Goal: Information Seeking & Learning: Learn about a topic

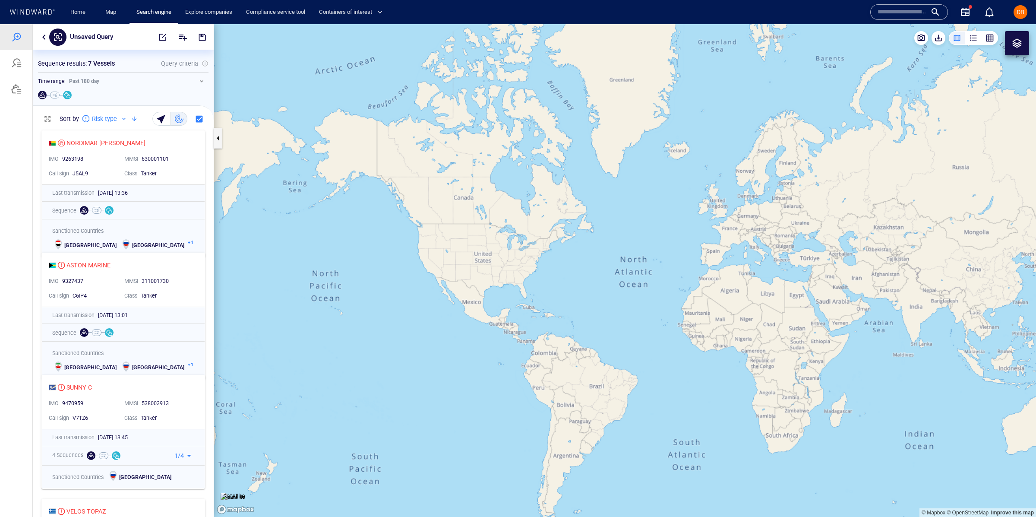
scroll to position [0, 0]
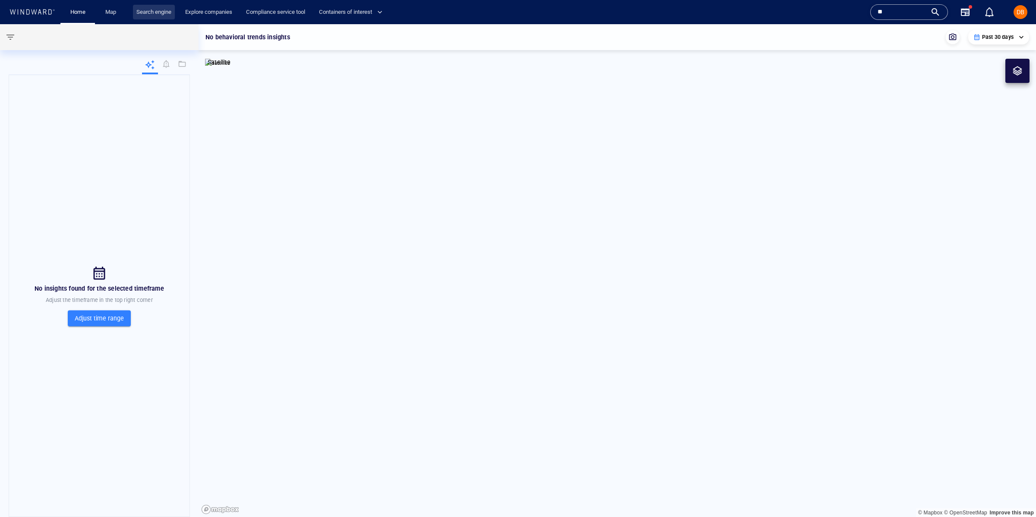
click at [143, 11] on link "Search engine" at bounding box center [154, 12] width 42 height 15
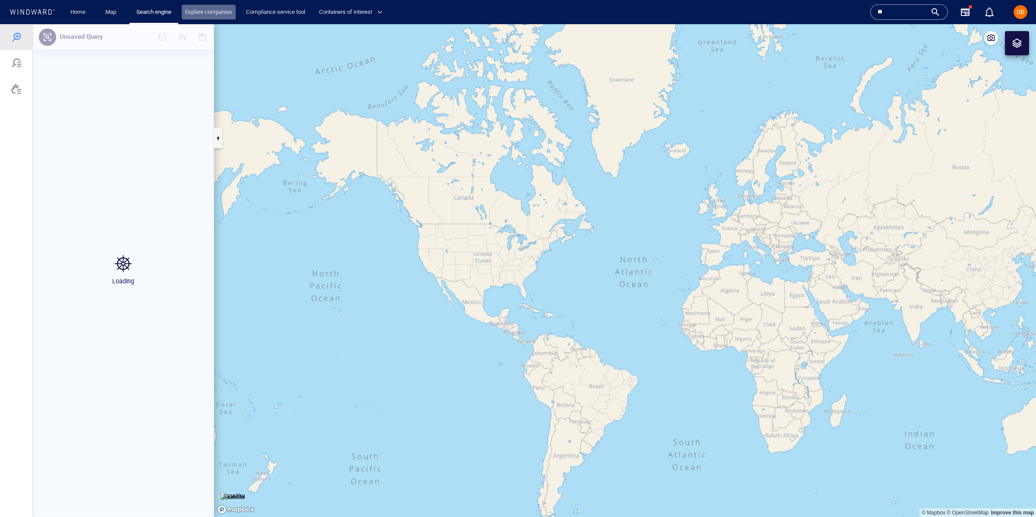
click at [204, 17] on link "Explore companies" at bounding box center [209, 12] width 54 height 15
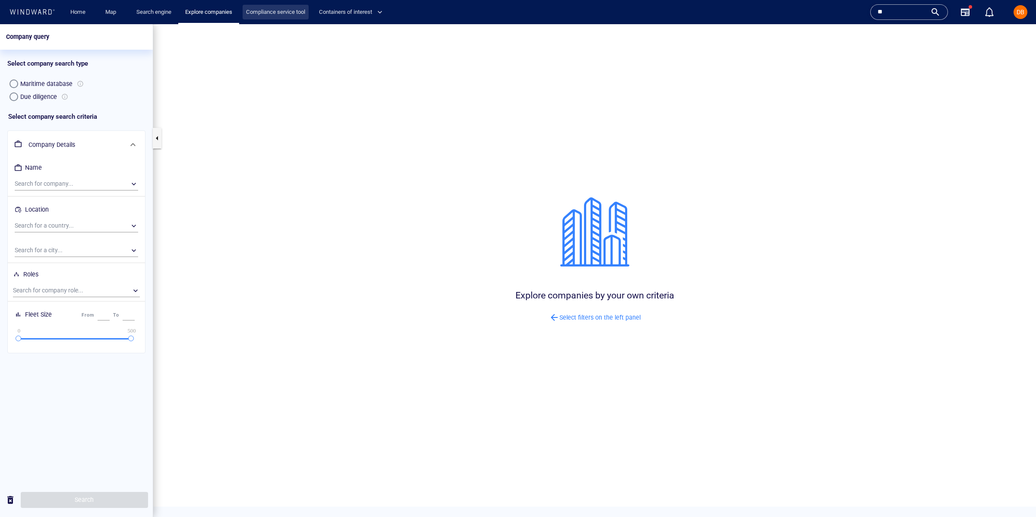
click at [293, 15] on link "Compliance service tool" at bounding box center [276, 12] width 66 height 15
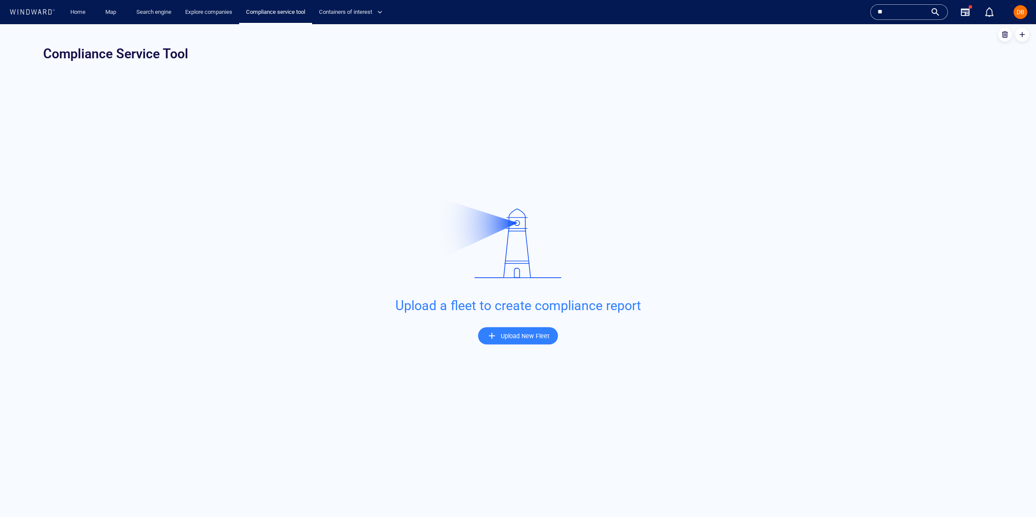
click at [130, 22] on div "Search engine" at bounding box center [154, 12] width 49 height 25
drag, startPoint x: 162, startPoint y: 17, endPoint x: 127, endPoint y: 18, distance: 35.4
click at [162, 17] on link "Search engine" at bounding box center [154, 12] width 42 height 15
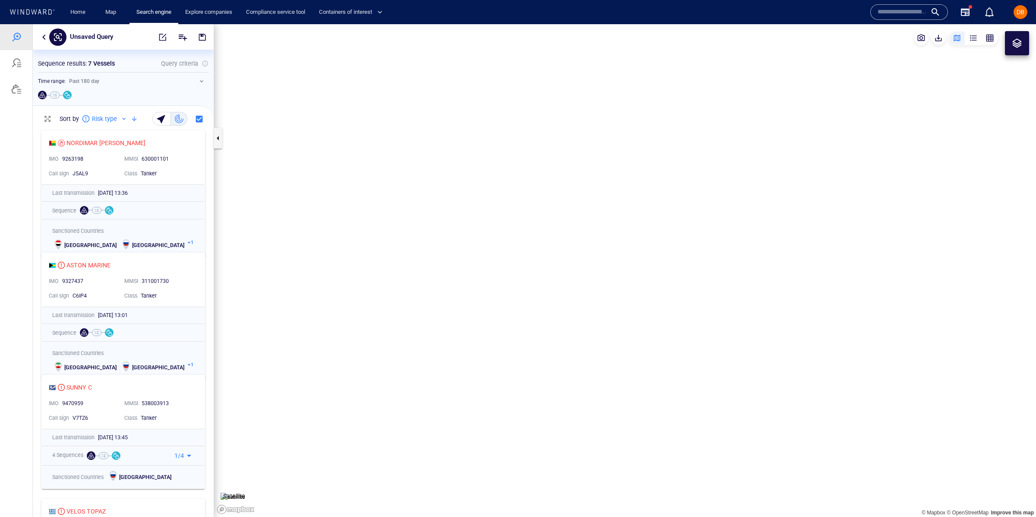
scroll to position [391, 181]
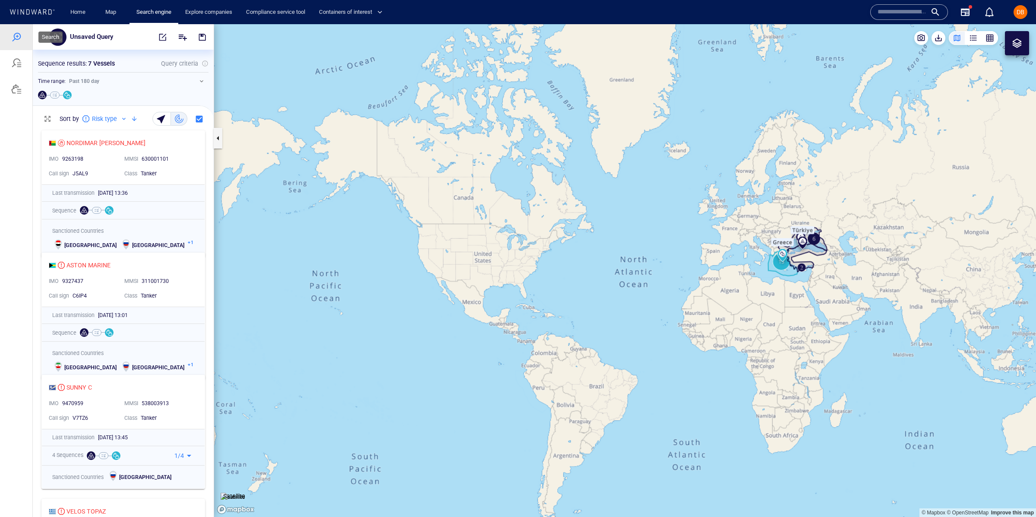
click at [15, 31] on div at bounding box center [16, 37] width 32 height 26
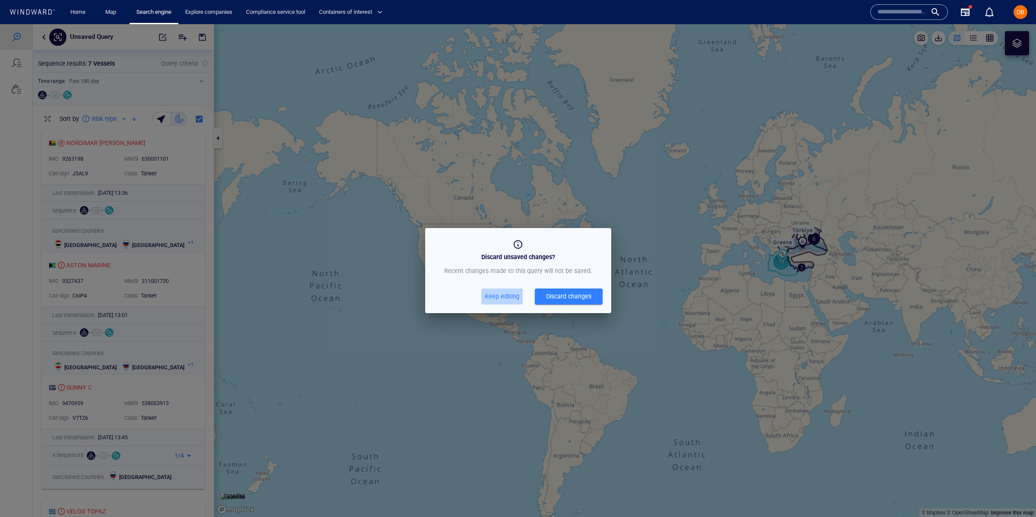
click at [501, 296] on span "Keep editing" at bounding box center [502, 296] width 35 height 11
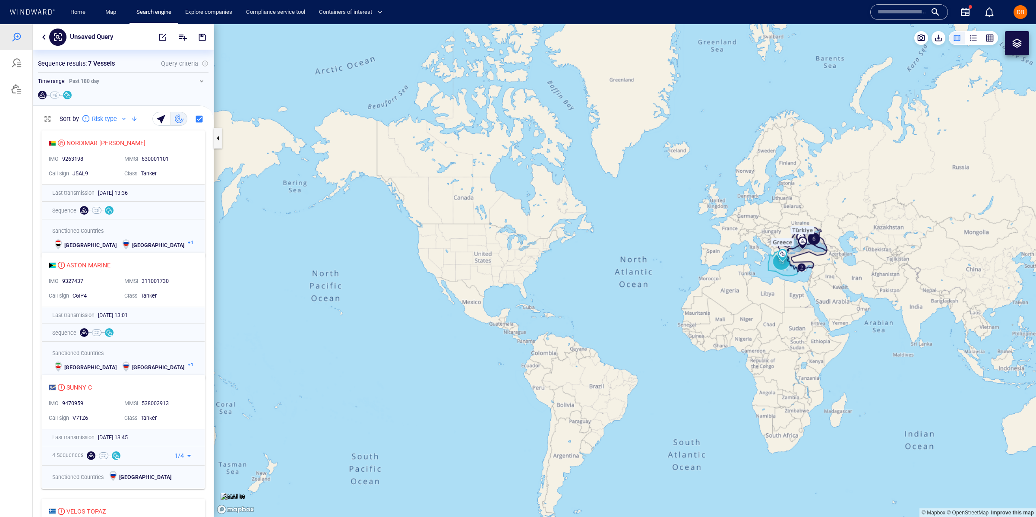
click at [61, 6] on div "Home Map Search engine Explore companies Compliance service tool Containers of …" at bounding box center [226, 12] width 343 height 25
click at [76, 8] on link "Home" at bounding box center [78, 12] width 22 height 15
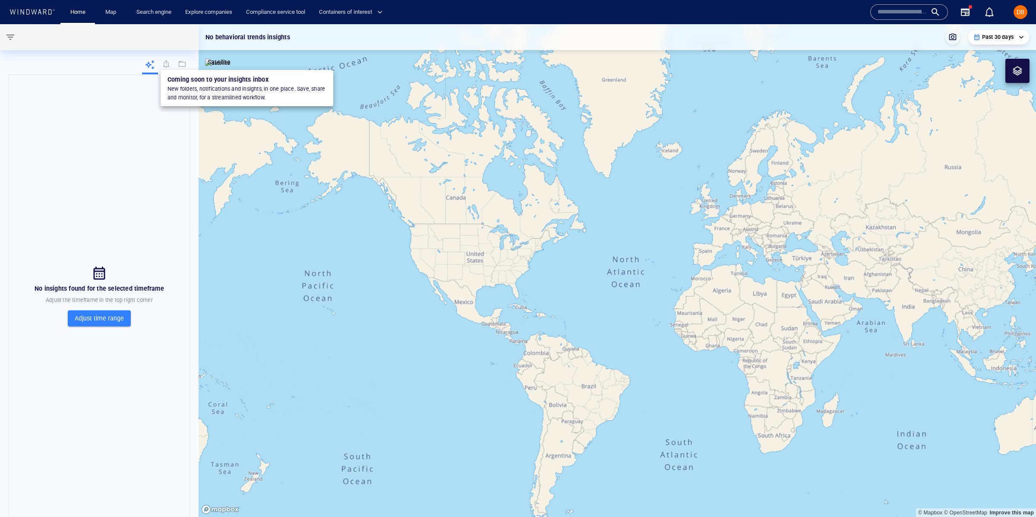
click at [162, 64] on div at bounding box center [166, 65] width 11 height 10
click at [166, 63] on div at bounding box center [166, 65] width 11 height 10
click at [179, 63] on div at bounding box center [182, 65] width 11 height 10
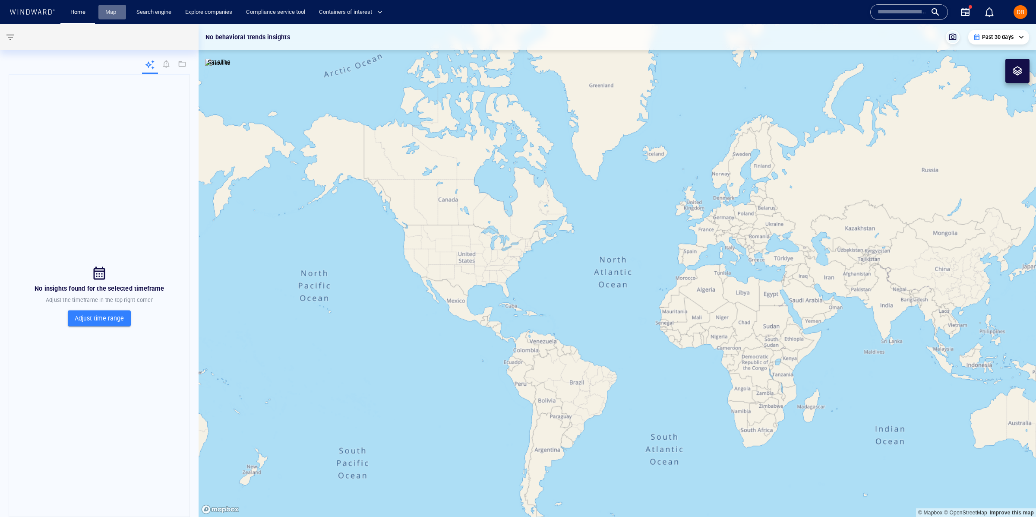
click at [110, 13] on link "Map" at bounding box center [112, 12] width 21 height 15
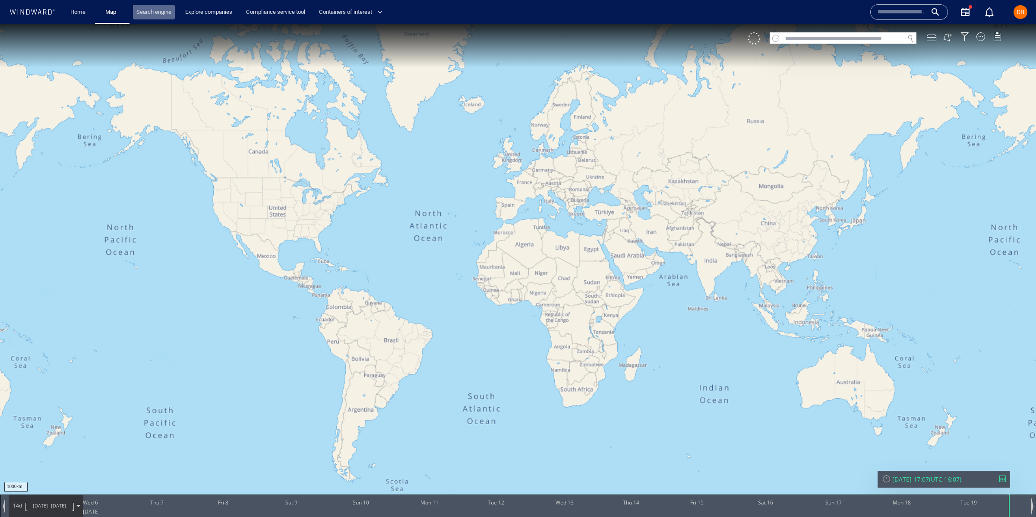
click at [151, 13] on link "Search engine" at bounding box center [154, 12] width 42 height 15
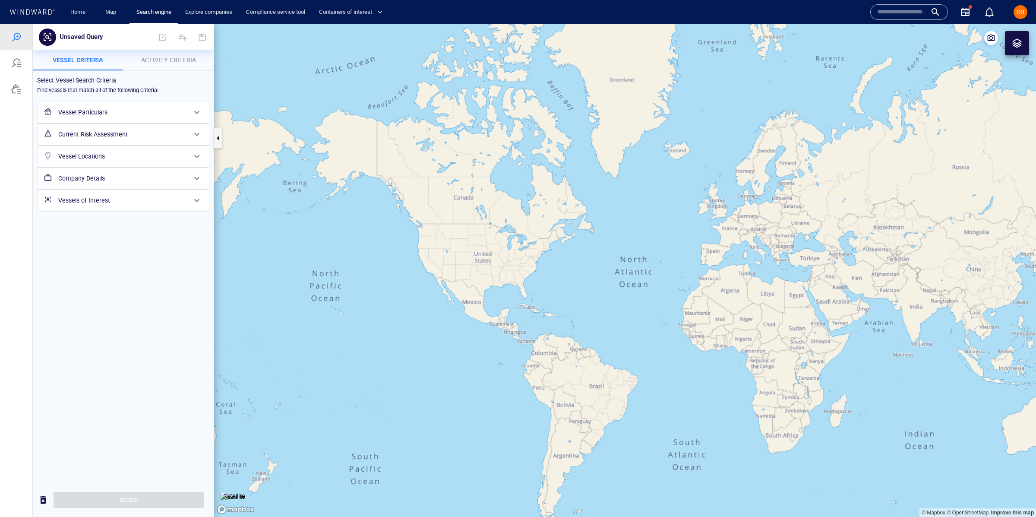
click at [897, 10] on input "text" at bounding box center [902, 12] width 49 height 13
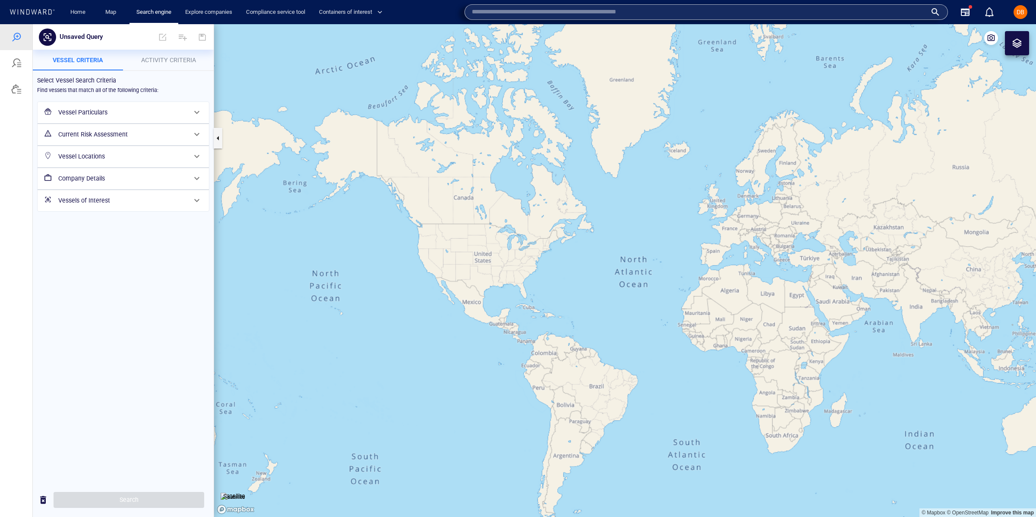
type input "*"
type input "**********"
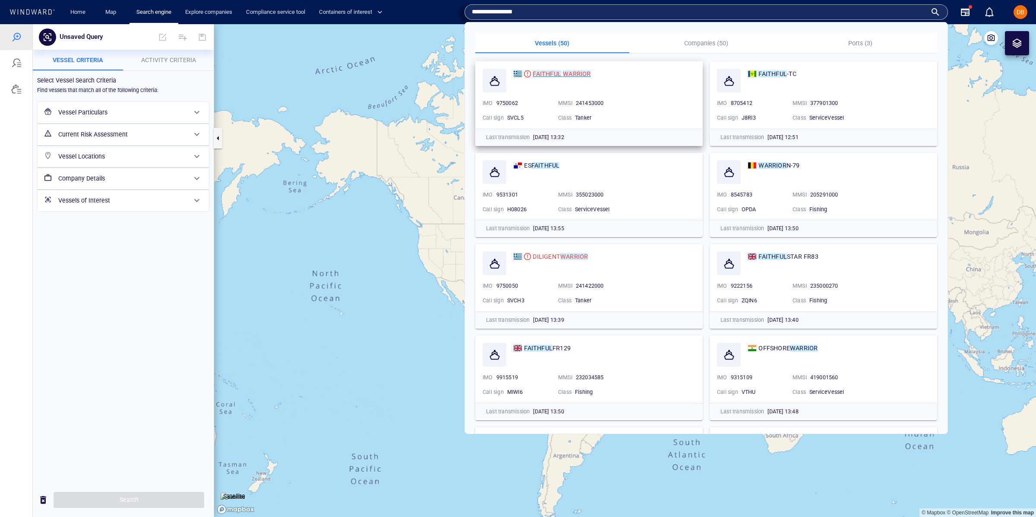
click at [532, 76] on div "FAITHFUL WARRIOR" at bounding box center [552, 74] width 78 height 10
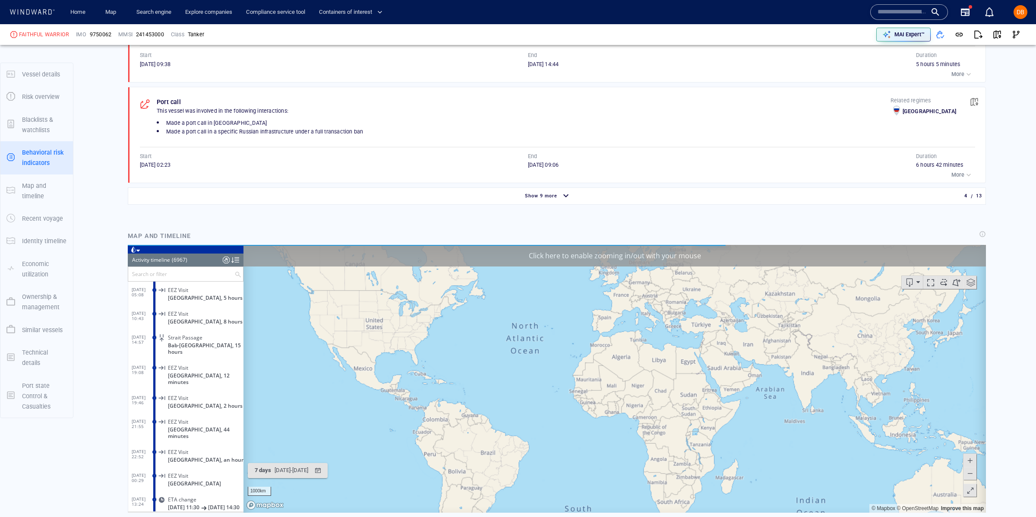
scroll to position [165270, 0]
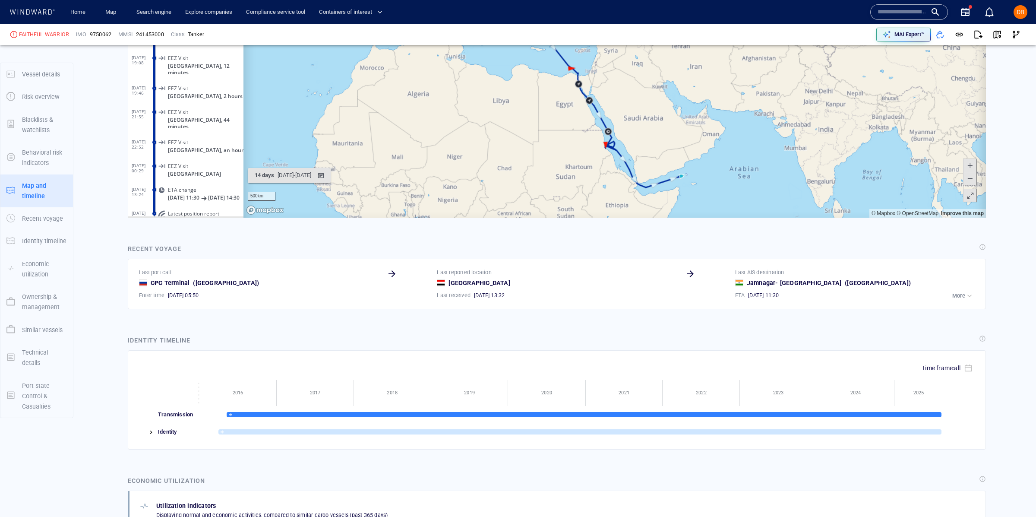
scroll to position [1072, 0]
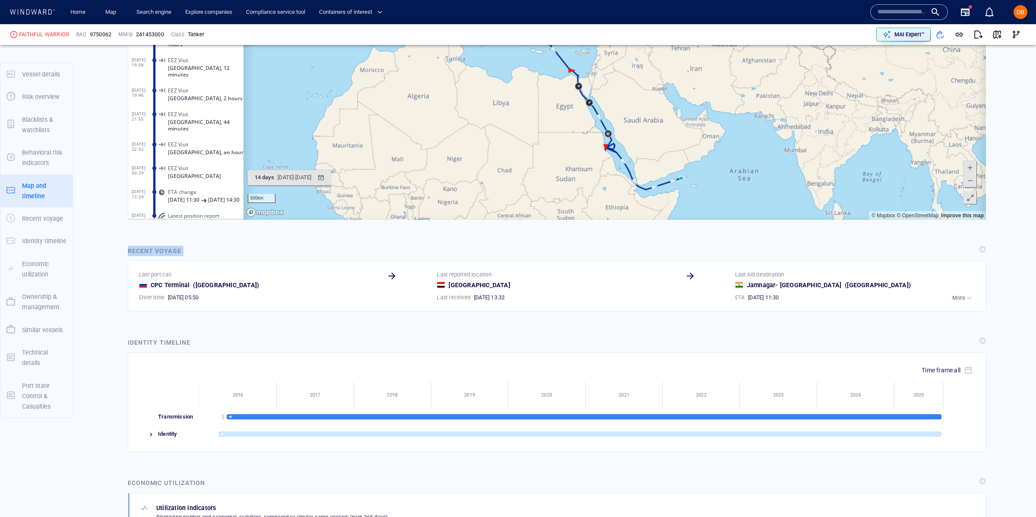
drag, startPoint x: 659, startPoint y: 242, endPoint x: 918, endPoint y: 243, distance: 259.1
click at [918, 243] on div "Vessel details FAITHFUL WARRIOR IMO 9750062 MMSI 241453000 Flag Greece Call sig…" at bounding box center [557, 364] width 959 height 2771
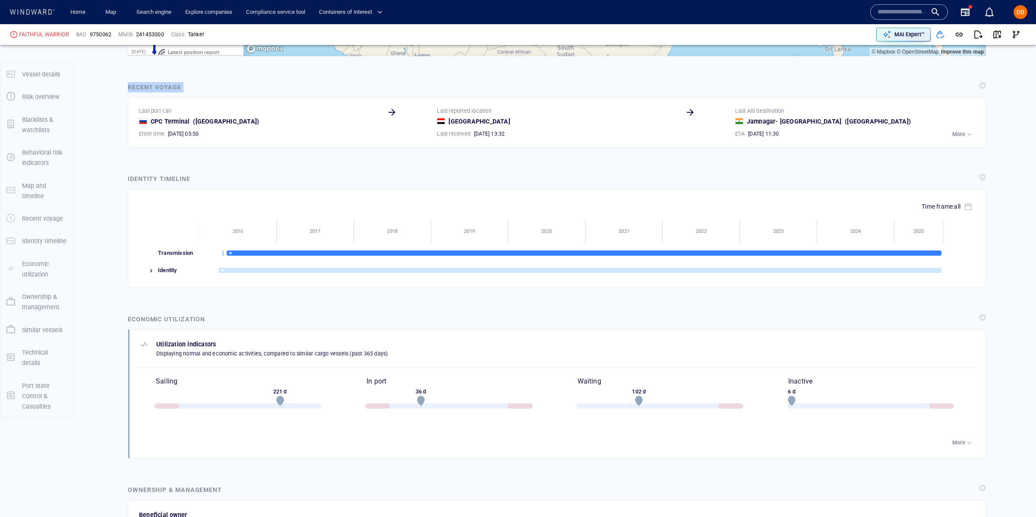
scroll to position [1249, 0]
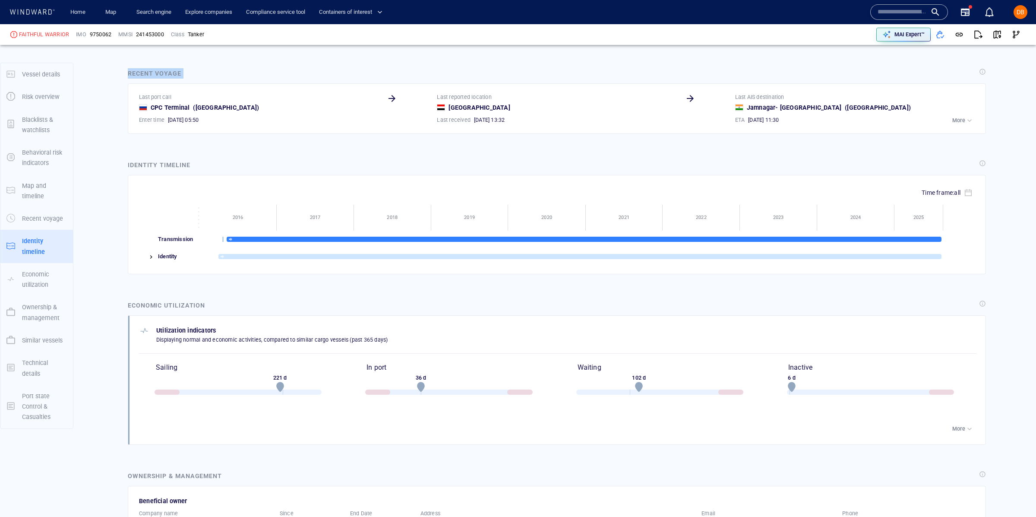
click at [150, 260] on img at bounding box center [151, 257] width 7 height 7
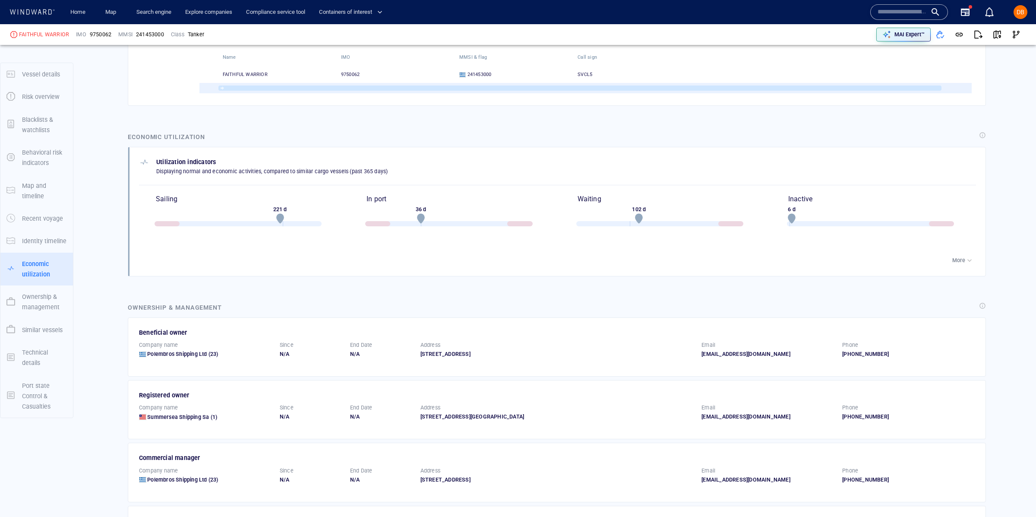
scroll to position [1471, 0]
drag, startPoint x: 152, startPoint y: 165, endPoint x: 255, endPoint y: 170, distance: 102.5
click at [255, 170] on div "Utilization indicators Displaying normal and economic activities, compared to s…" at bounding box center [263, 164] width 249 height 18
click at [257, 171] on p "Displaying normal and economic activities, compared to similar cargo vessels (p…" at bounding box center [271, 170] width 231 height 8
click at [259, 171] on p "Displaying normal and economic activities, compared to similar cargo vessels (p…" at bounding box center [271, 170] width 231 height 8
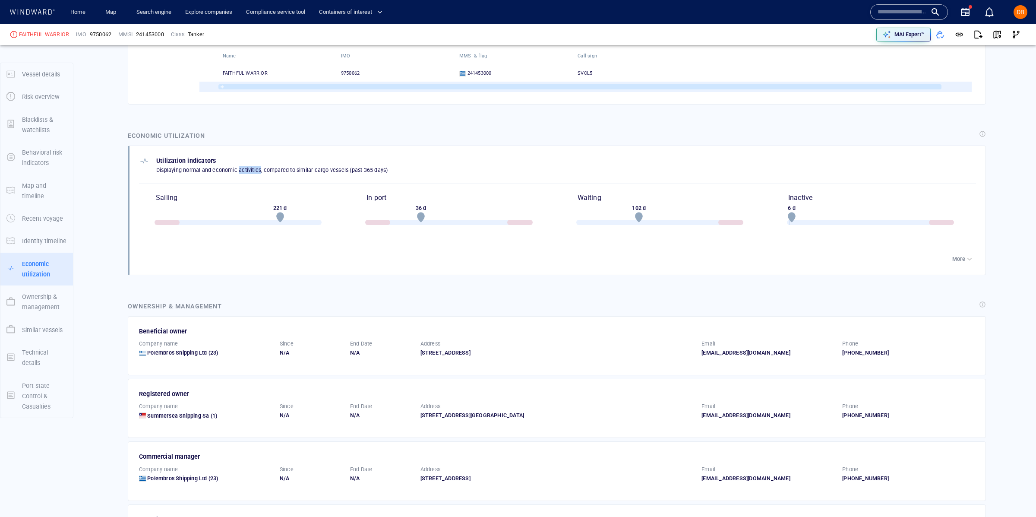
click at [259, 171] on p "Displaying normal and economic activities, compared to similar cargo vessels (p…" at bounding box center [271, 170] width 231 height 8
click at [400, 174] on div "Utilization indicators Displaying normal and economic activities, compared to s…" at bounding box center [557, 164] width 837 height 18
click at [370, 171] on p "Displaying normal and economic activities, compared to similar cargo vessels (p…" at bounding box center [271, 170] width 231 height 8
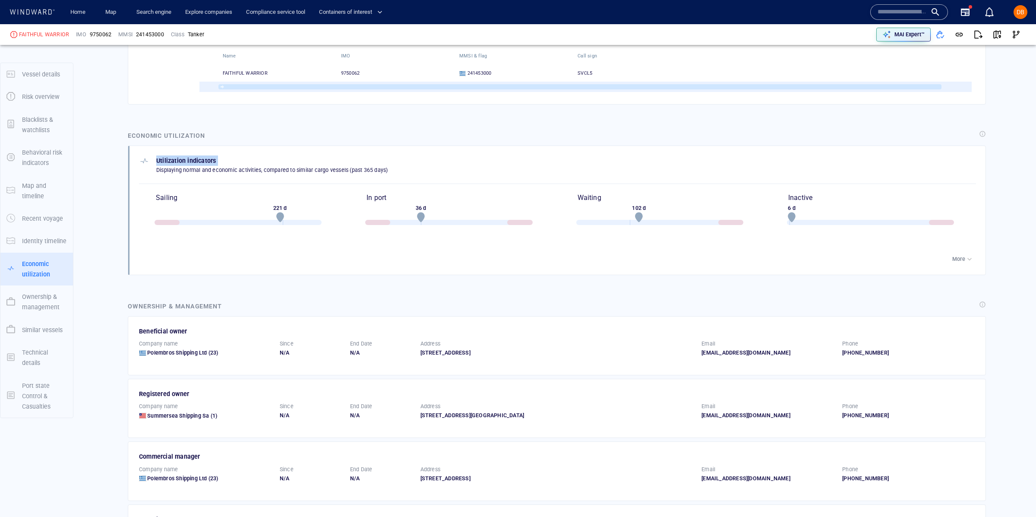
click at [370, 171] on p "Displaying normal and economic activities, compared to similar cargo vessels (p…" at bounding box center [271, 170] width 231 height 8
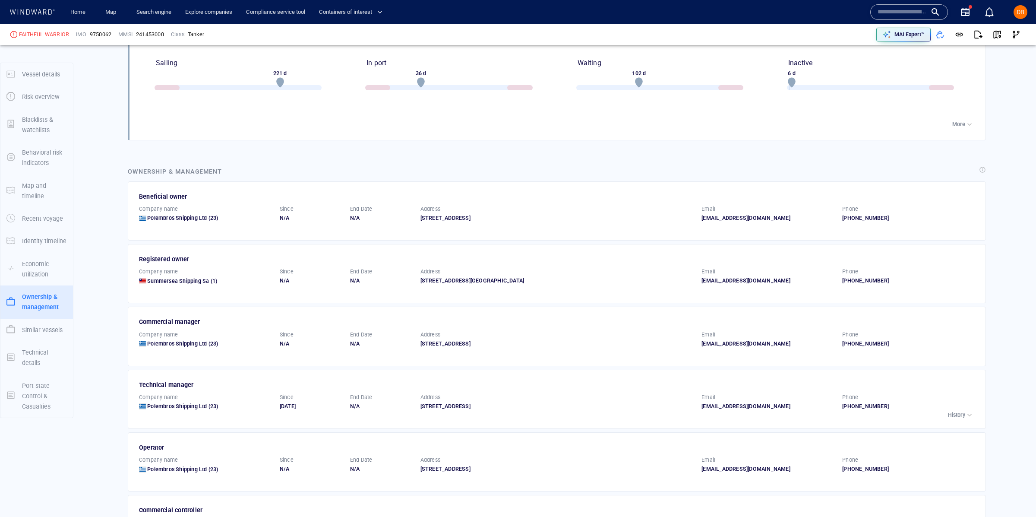
scroll to position [1608, 0]
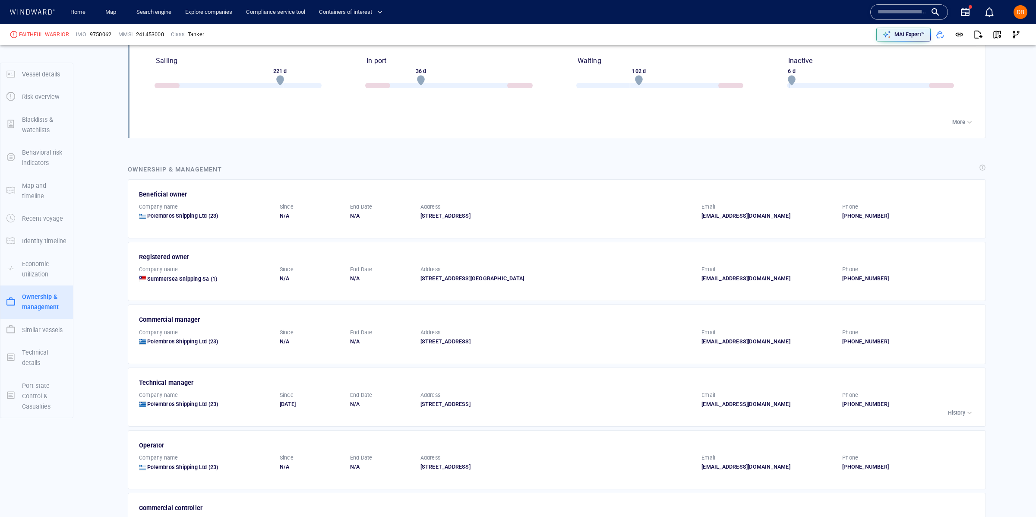
drag, startPoint x: 209, startPoint y: 162, endPoint x: 143, endPoint y: 163, distance: 65.2
click at [147, 163] on div "Ownership & management Beneficial owner Company name Polembros Shipping Ltd (23…" at bounding box center [557, 389] width 872 height 465
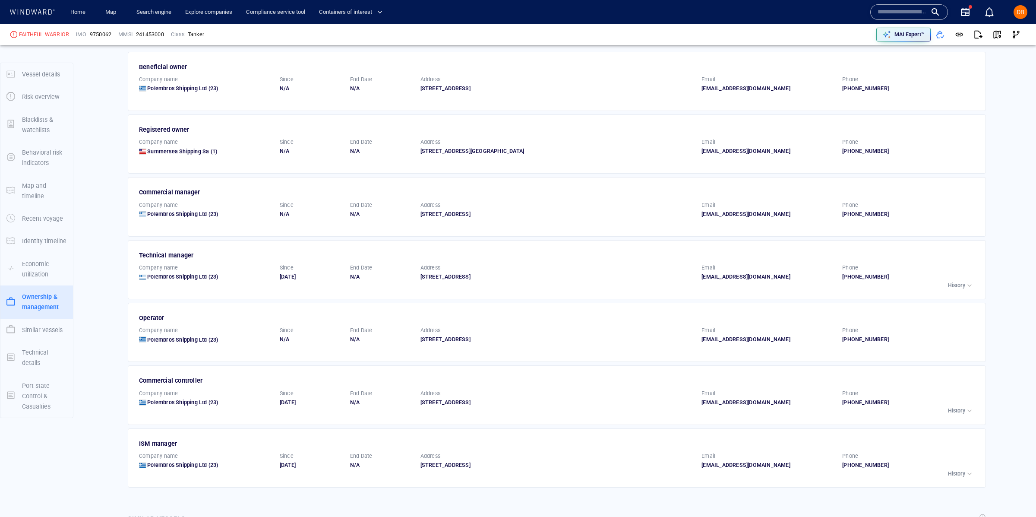
scroll to position [1741, 0]
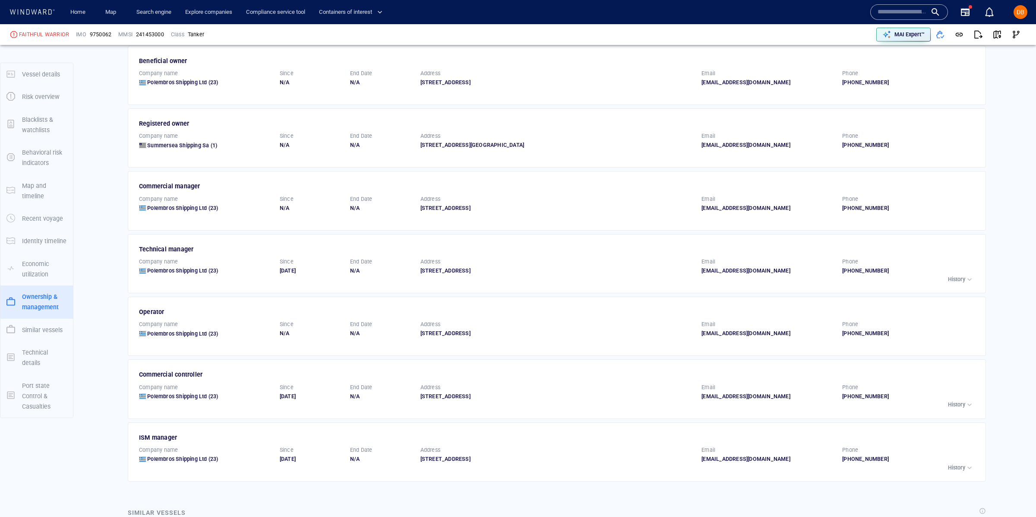
click at [235, 74] on div "Company name" at bounding box center [205, 73] width 137 height 11
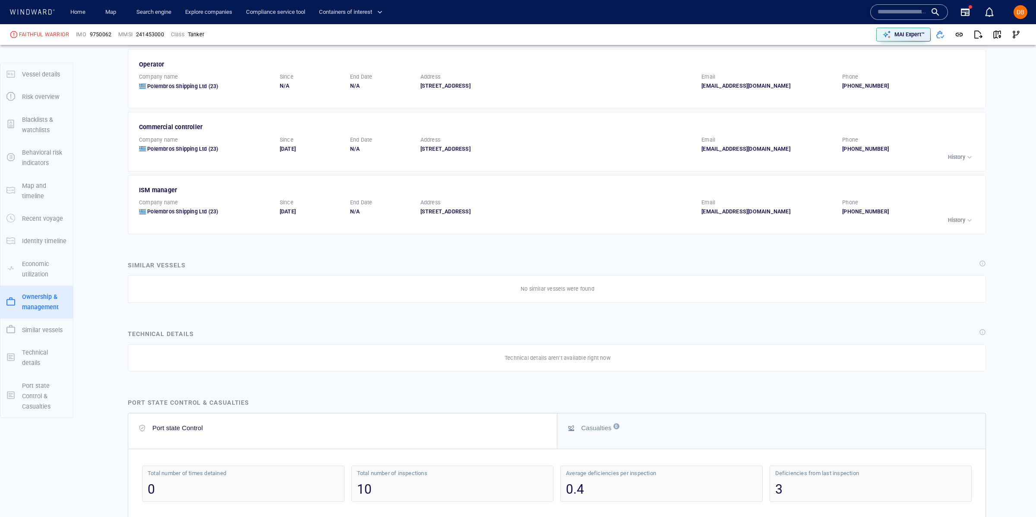
scroll to position [1990, 0]
click at [898, 3] on div "Name N/A IMO MMSI Call sign N/A Class N/A No positional data 0" at bounding box center [935, 12] width 142 height 35
click at [898, 6] on input "text" at bounding box center [902, 12] width 49 height 13
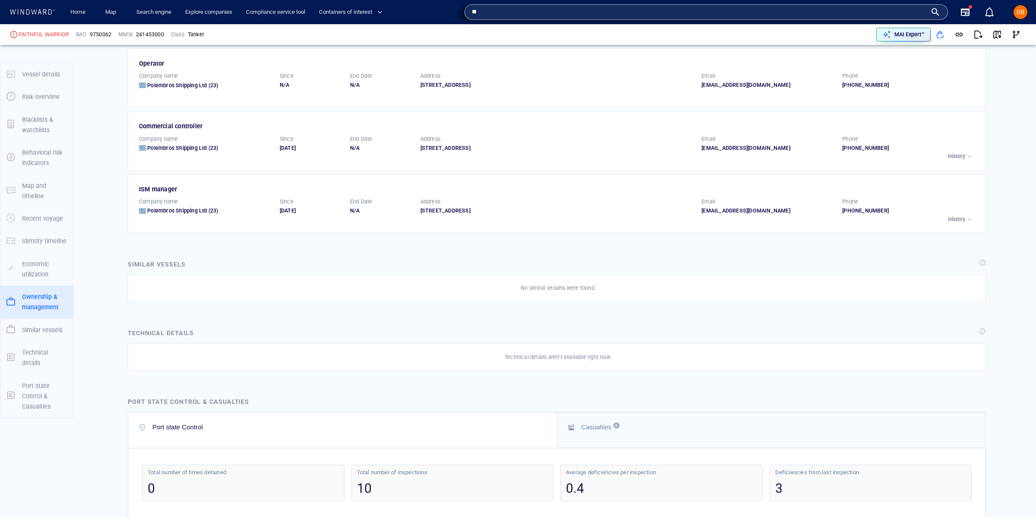
type input "*"
type input "*******"
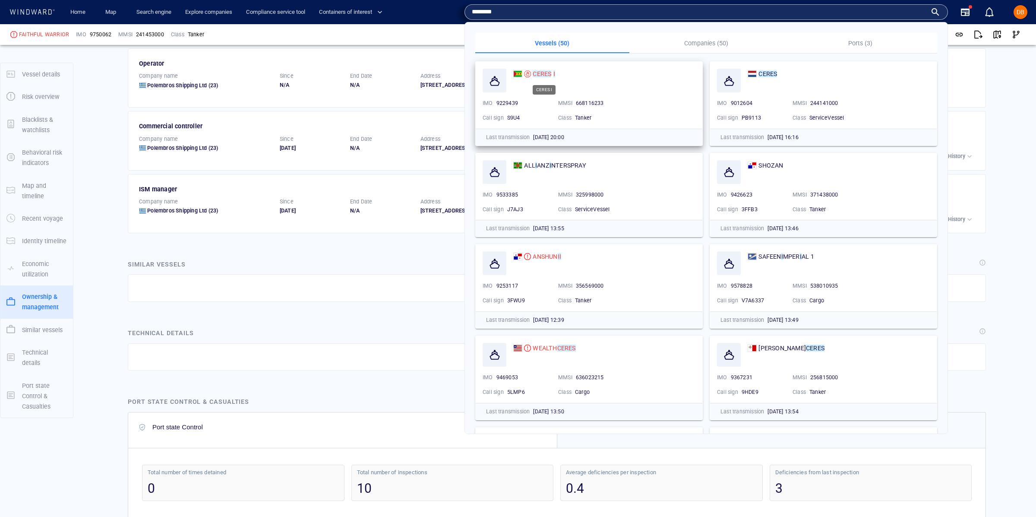
click at [535, 71] on mark "CERES" at bounding box center [542, 73] width 19 height 7
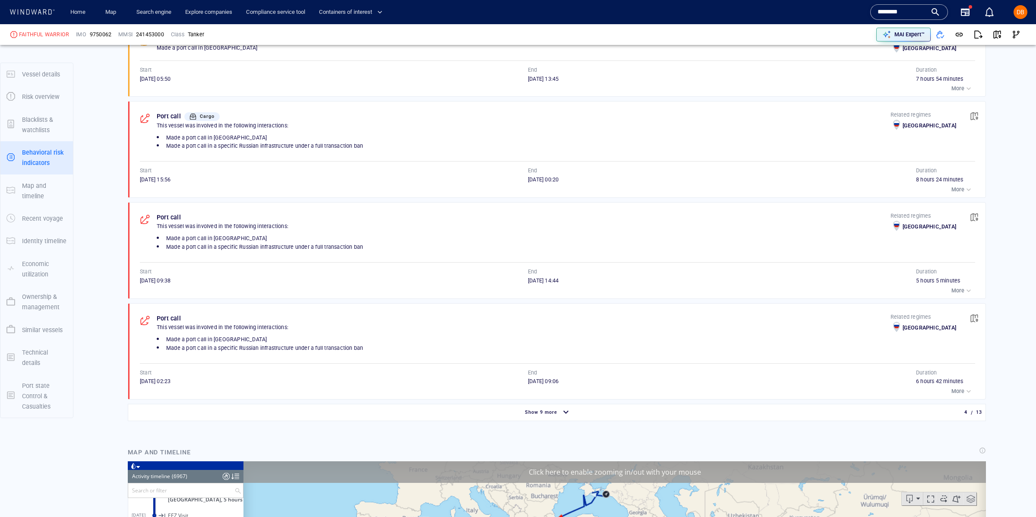
scroll to position [573, 0]
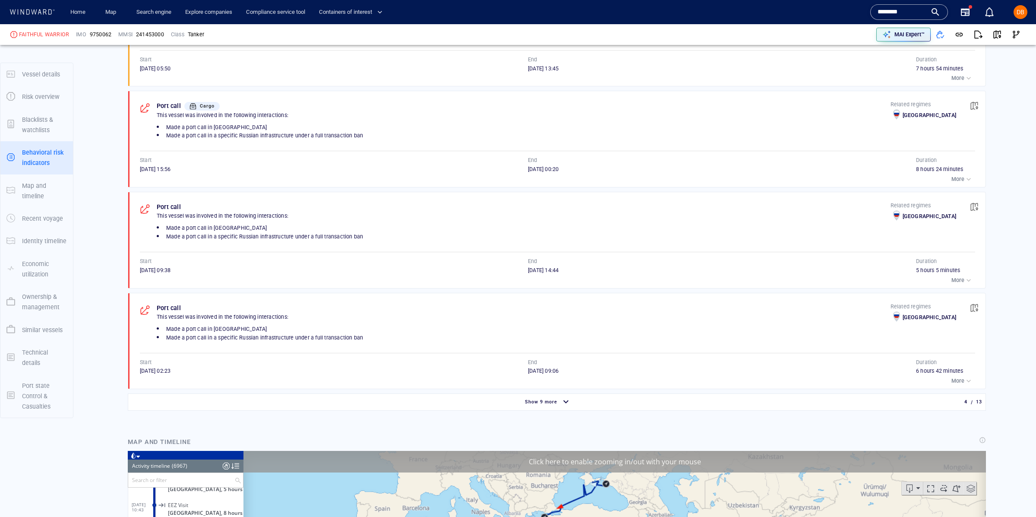
click at [565, 406] on div "button" at bounding box center [566, 402] width 14 height 15
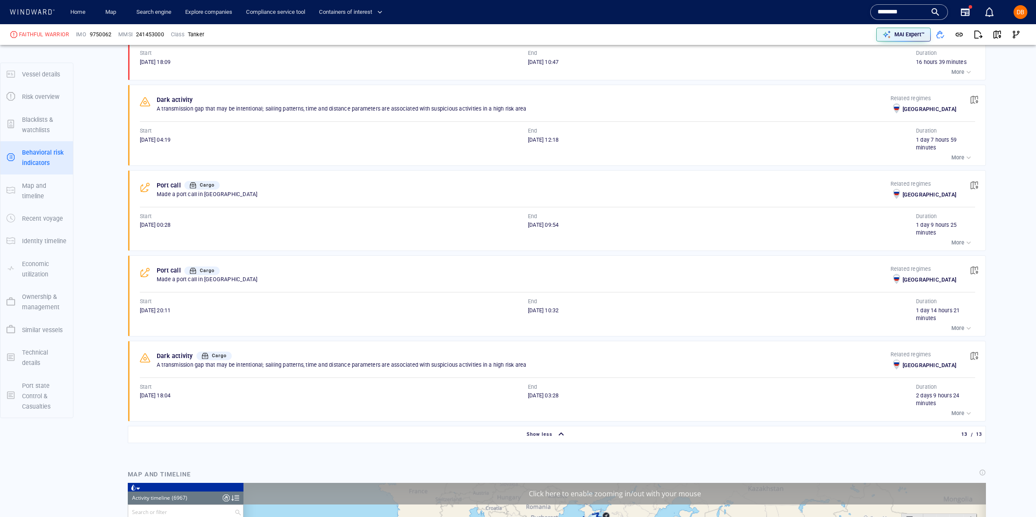
scroll to position [1299, 0]
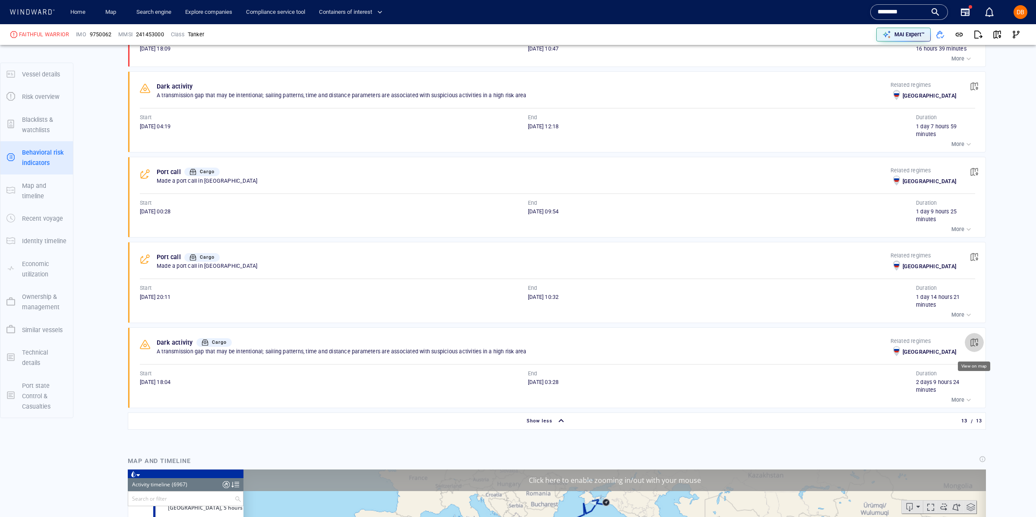
click at [970, 345] on span "button" at bounding box center [974, 342] width 9 height 9
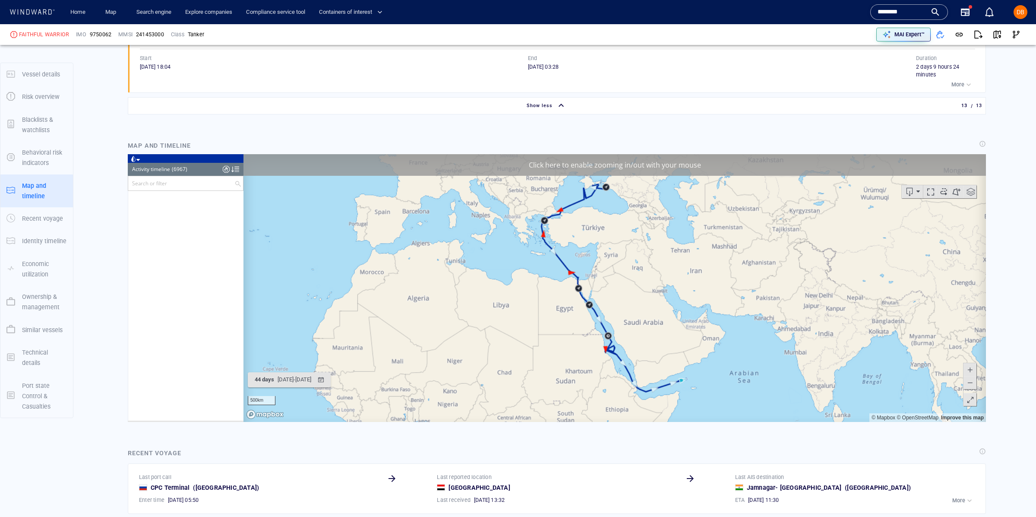
scroll to position [131662, 0]
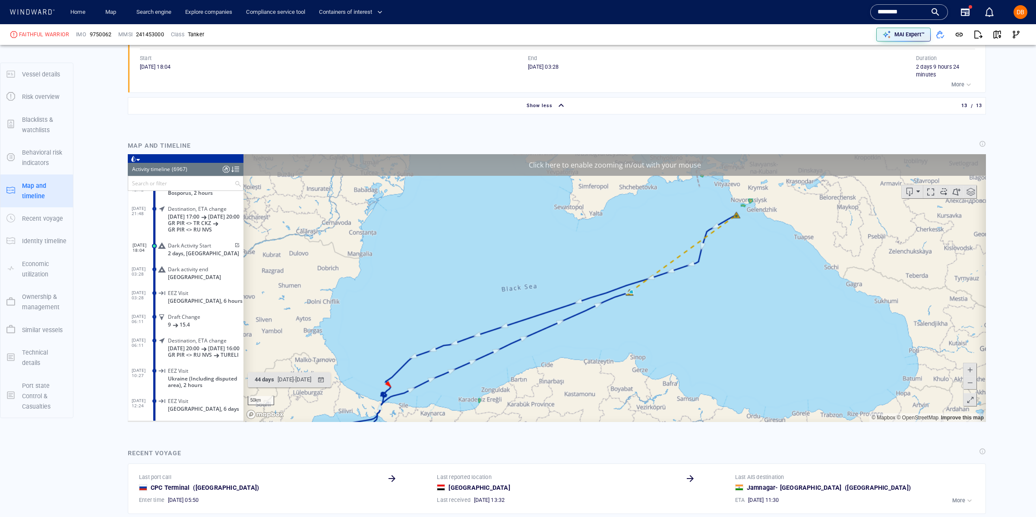
click at [637, 301] on canvas "Map" at bounding box center [615, 288] width 743 height 268
click at [620, 180] on canvas "Map" at bounding box center [615, 288] width 743 height 268
click at [620, 173] on div "Click here to enable zooming in/out with your mouse" at bounding box center [615, 165] width 743 height 22
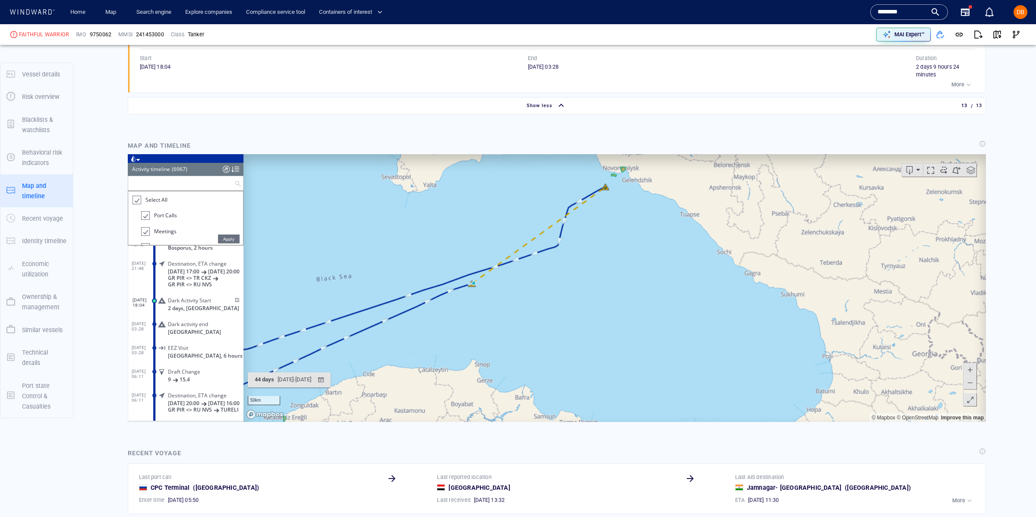
click at [203, 186] on input "text" at bounding box center [181, 183] width 106 height 14
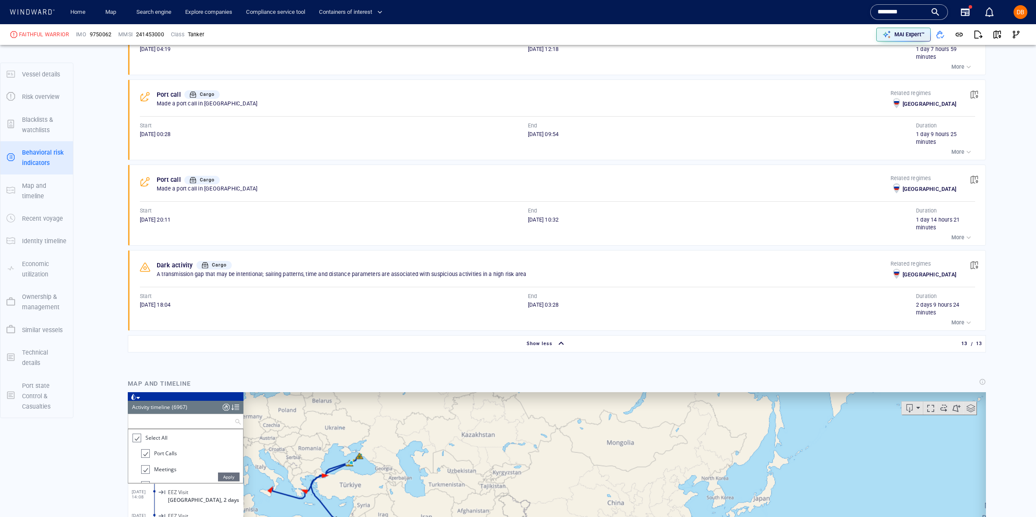
scroll to position [1380, 0]
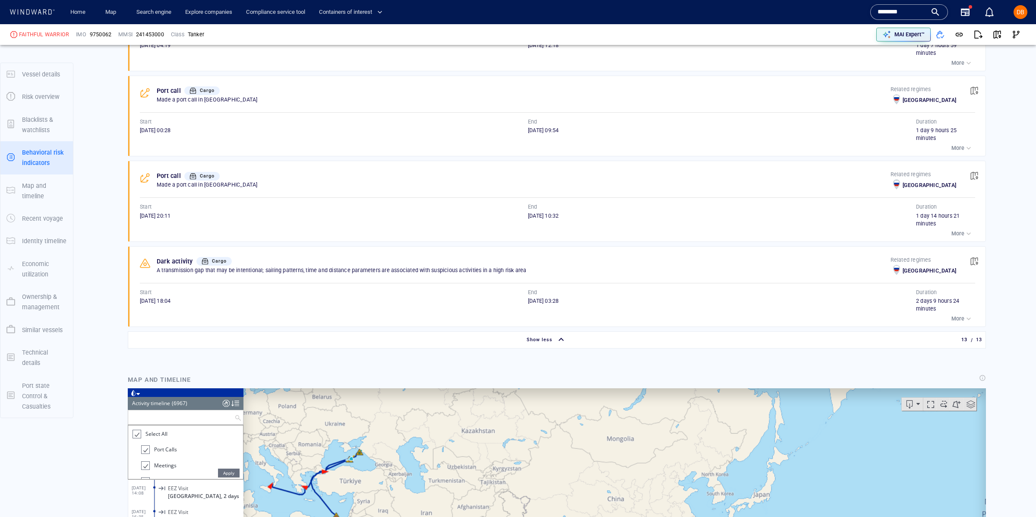
click at [960, 322] on p "More" at bounding box center [958, 319] width 13 height 8
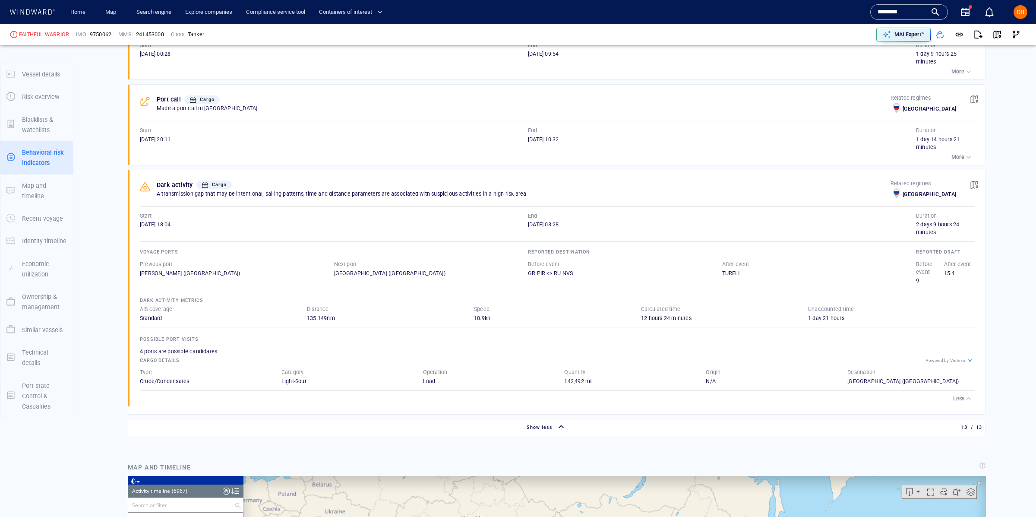
scroll to position [1460, 0]
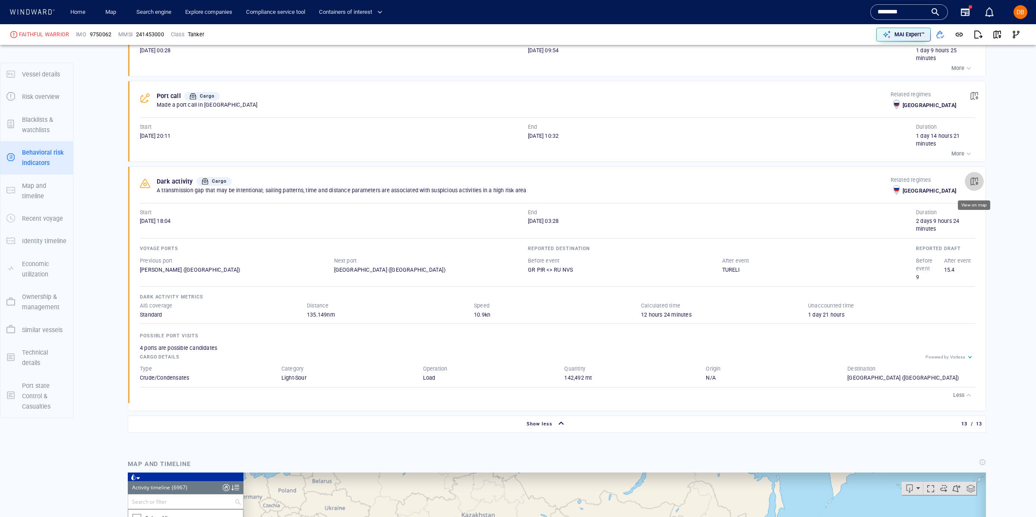
click at [974, 184] on span "button" at bounding box center [974, 181] width 9 height 9
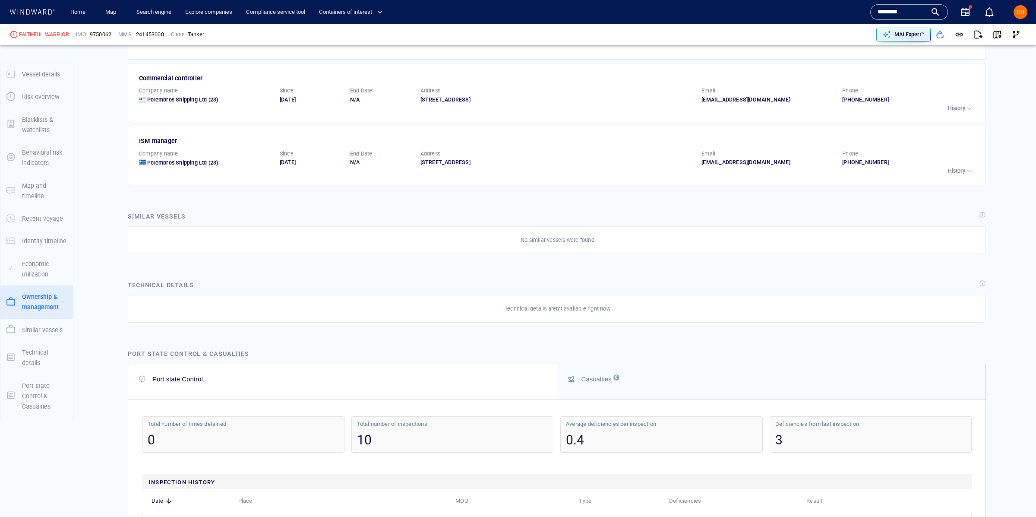
scroll to position [2948, 0]
click at [162, 13] on link "Search engine" at bounding box center [154, 12] width 42 height 15
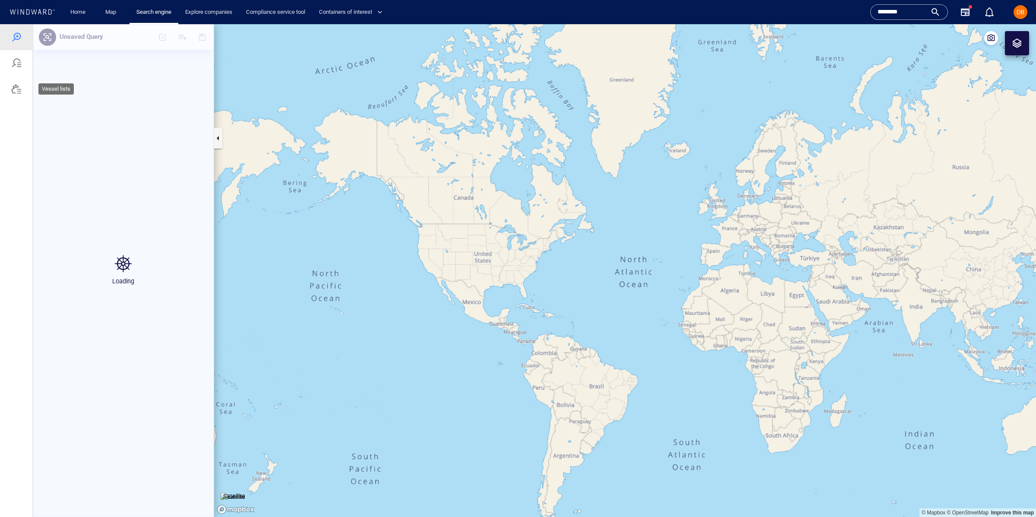
click at [9, 92] on div at bounding box center [16, 89] width 32 height 26
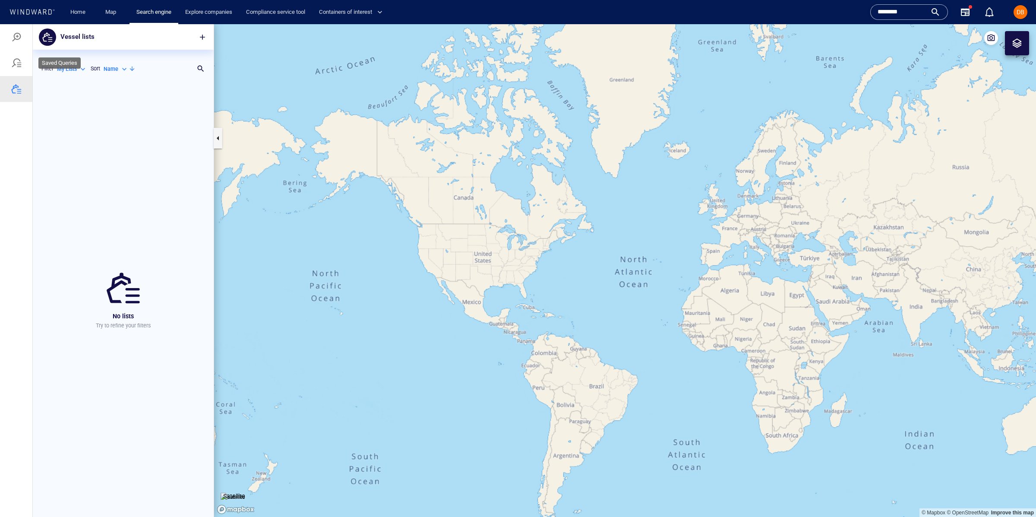
click at [25, 59] on div at bounding box center [16, 63] width 32 height 26
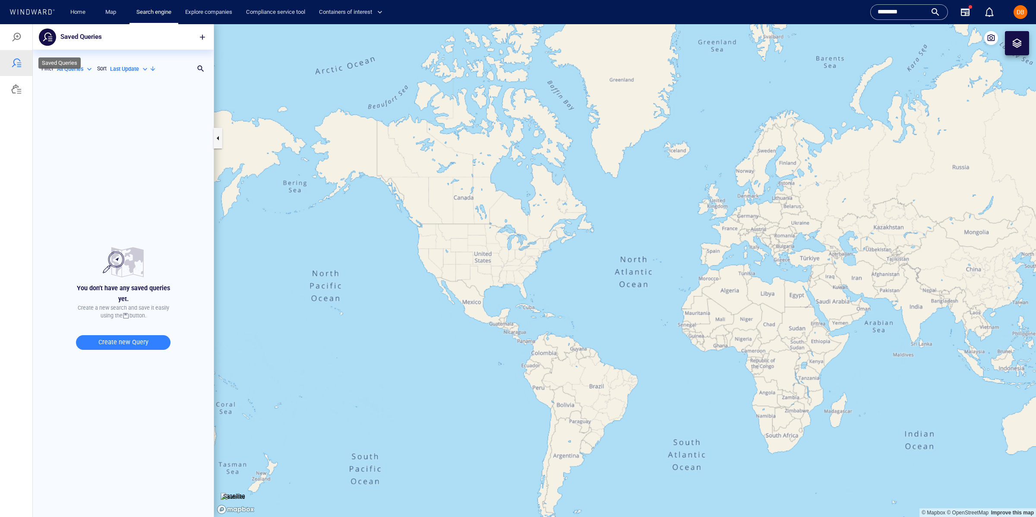
click at [17, 66] on div at bounding box center [16, 63] width 10 height 10
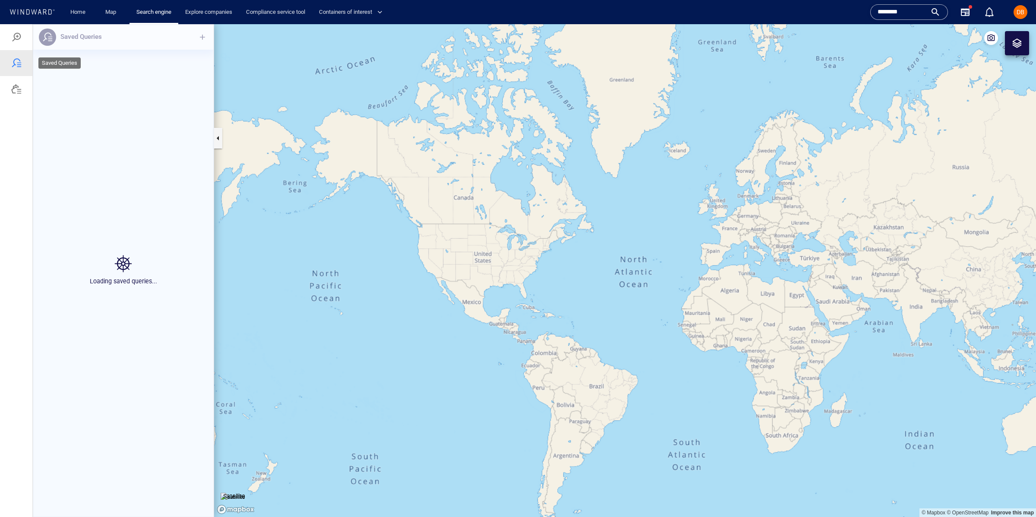
click at [22, 48] on div at bounding box center [16, 37] width 32 height 26
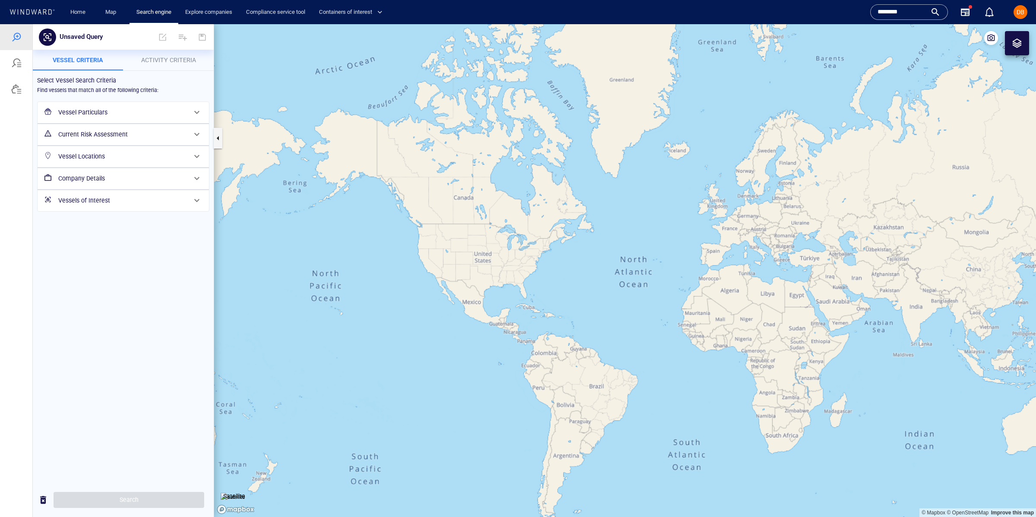
click at [144, 105] on div "Vessel Particulars" at bounding box center [122, 113] width 135 height 18
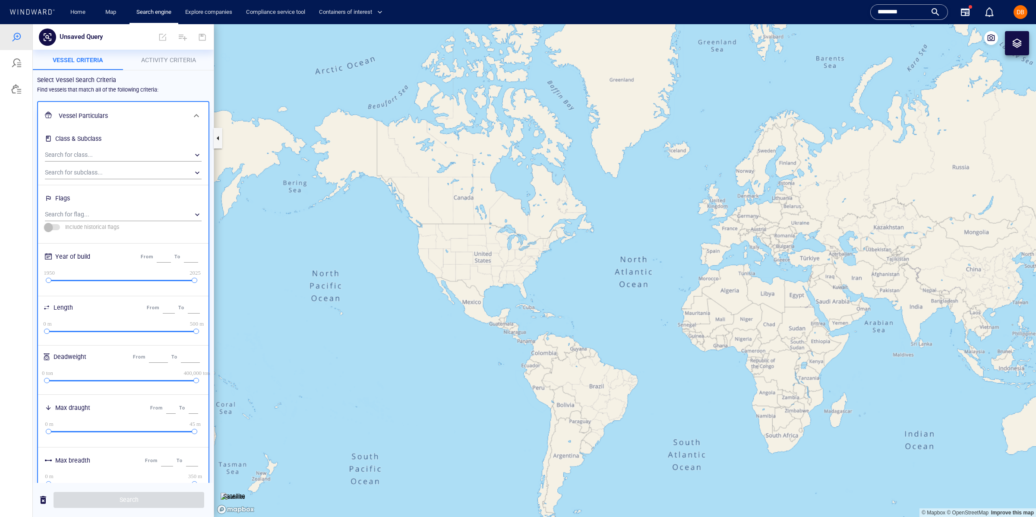
click at [163, 63] on p "Activity Criteria" at bounding box center [169, 60] width 80 height 10
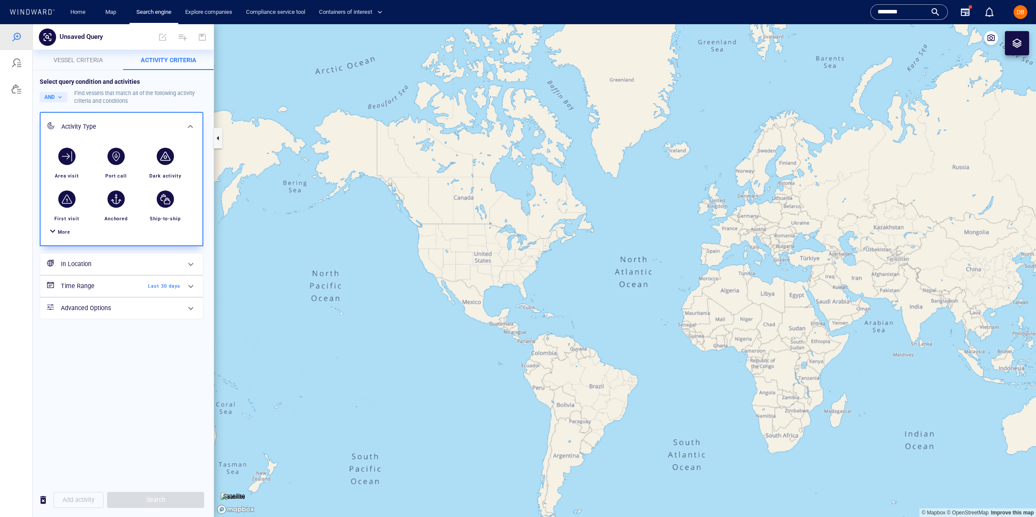
click at [64, 230] on span "More" at bounding box center [64, 232] width 13 height 6
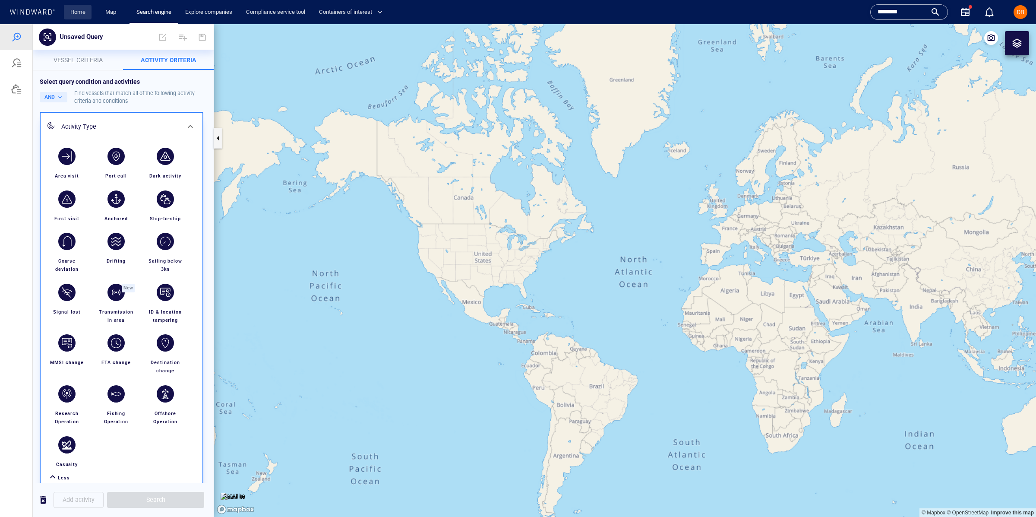
click at [73, 11] on link "Home" at bounding box center [78, 12] width 22 height 15
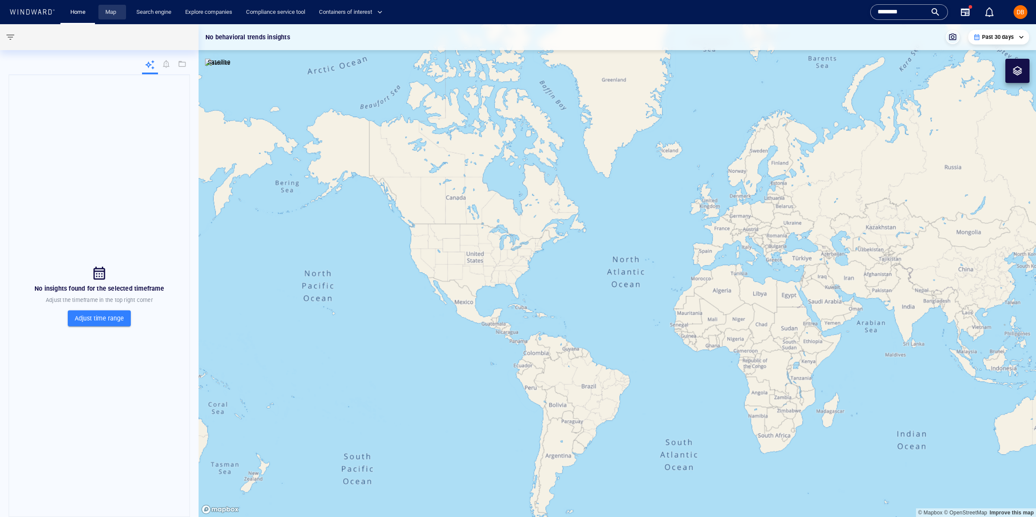
drag, startPoint x: 150, startPoint y: 14, endPoint x: 111, endPoint y: 15, distance: 38.4
click at [149, 14] on link "Search engine" at bounding box center [154, 12] width 42 height 15
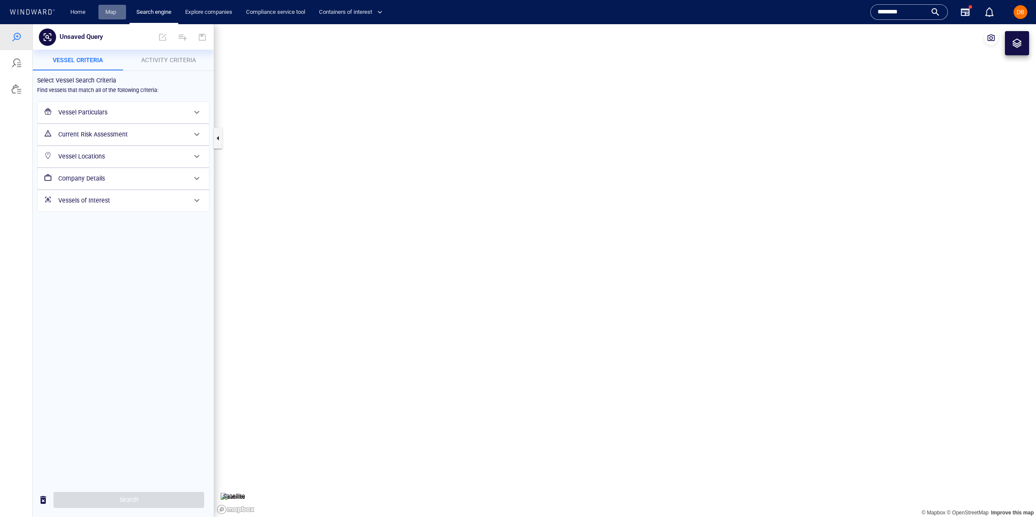
click at [111, 15] on link "Map" at bounding box center [112, 12] width 21 height 15
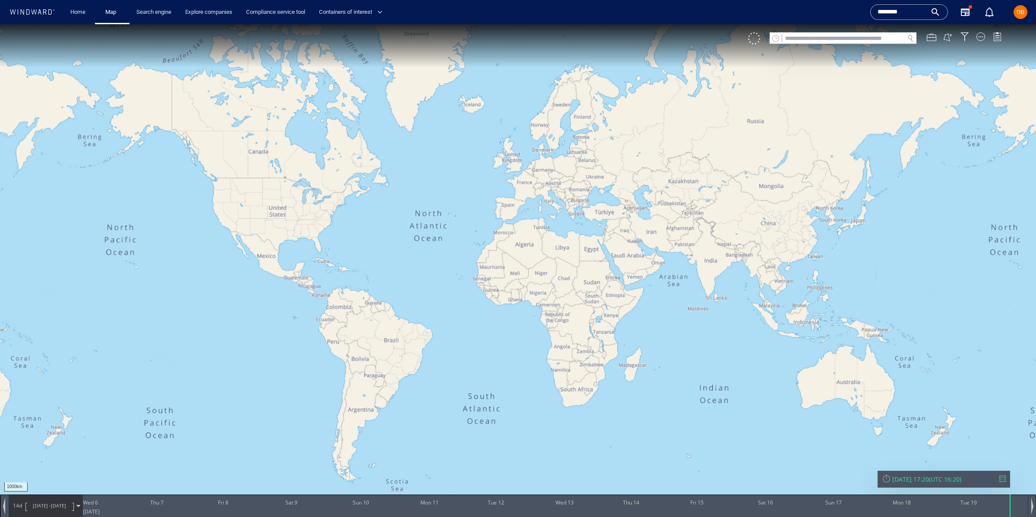
click at [900, 6] on input "*******" at bounding box center [902, 12] width 49 height 13
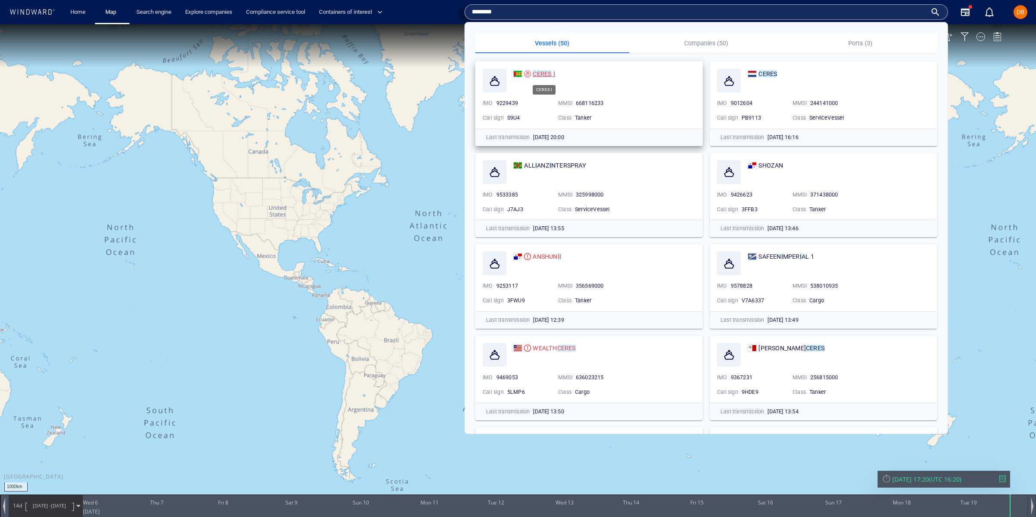
click at [542, 75] on mark "CERES" at bounding box center [542, 73] width 19 height 7
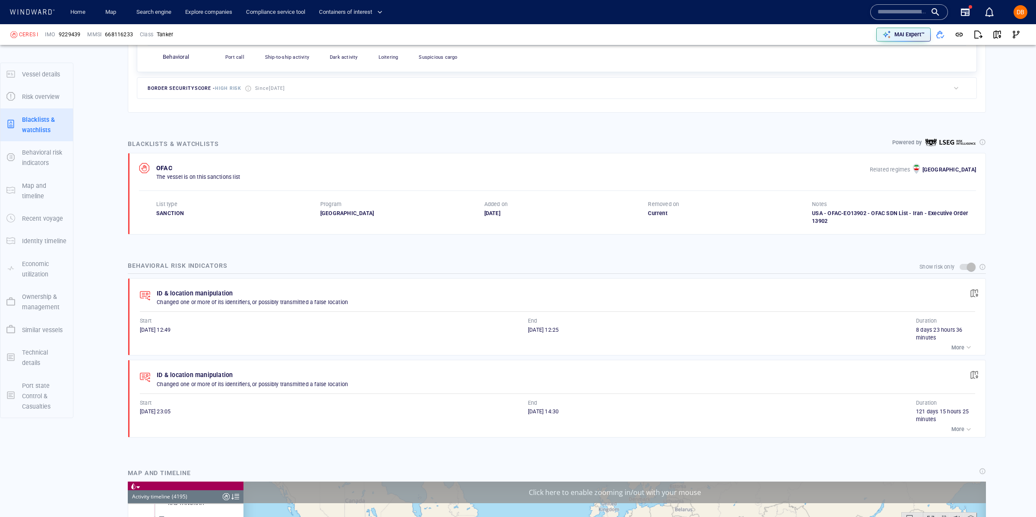
scroll to position [99413, 0]
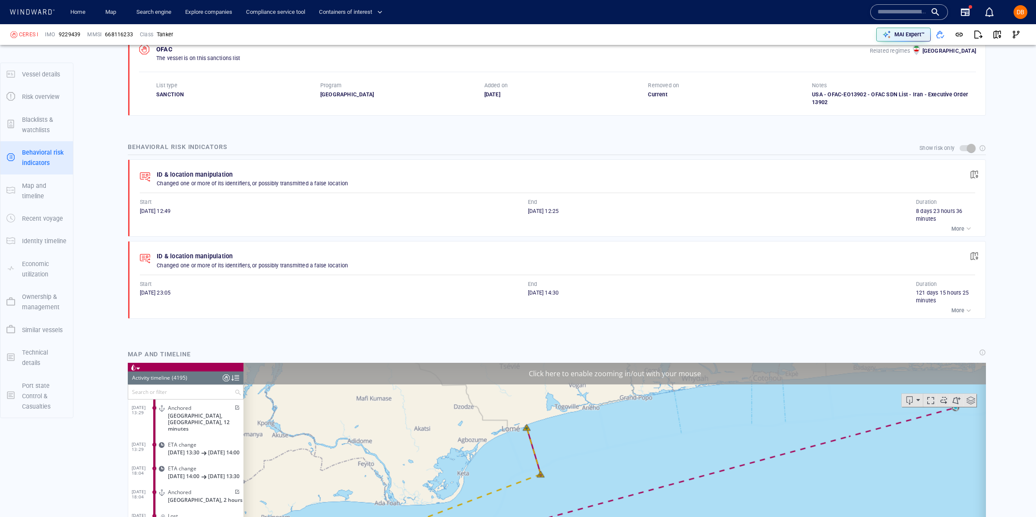
scroll to position [99413, 0]
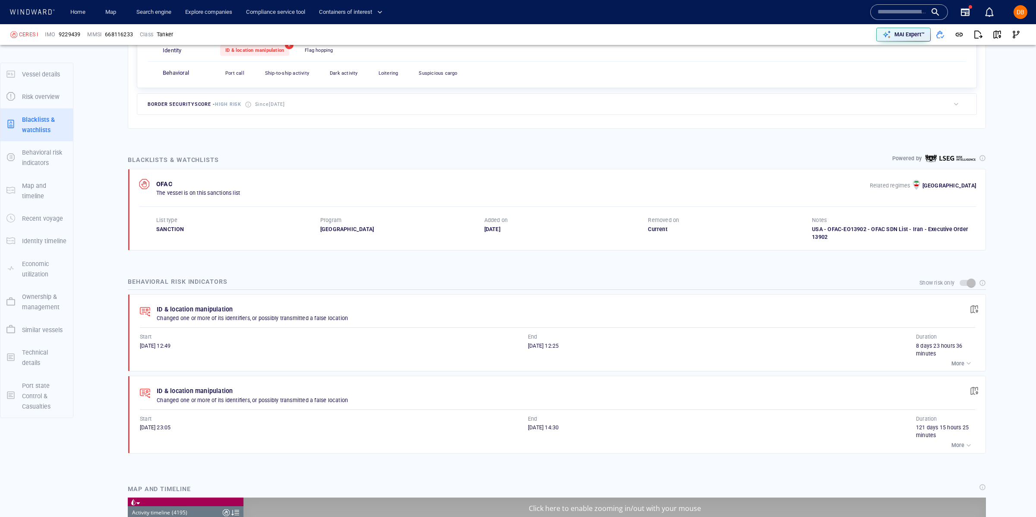
scroll to position [499, 0]
